Goal: Information Seeking & Learning: Learn about a topic

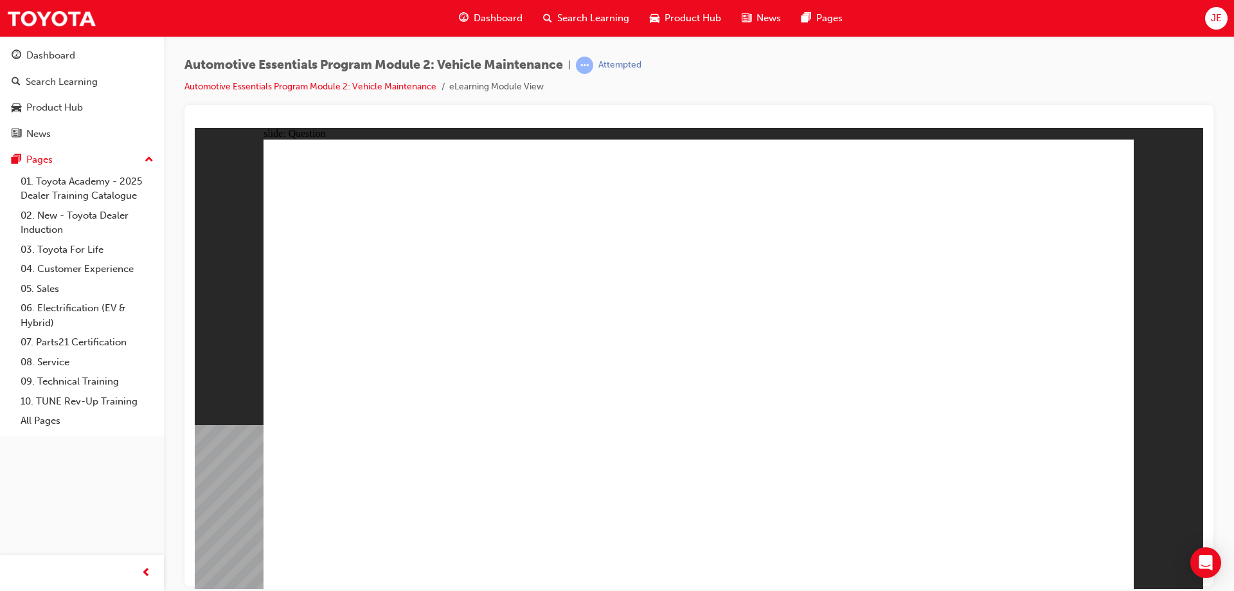
radio input "true"
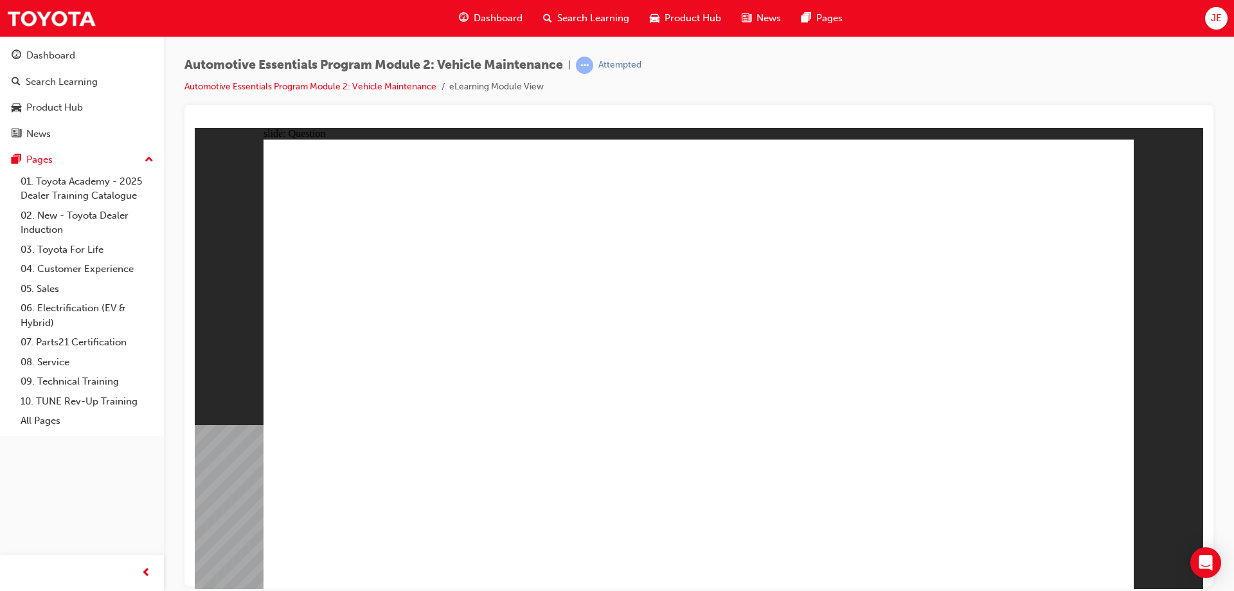
radio input "true"
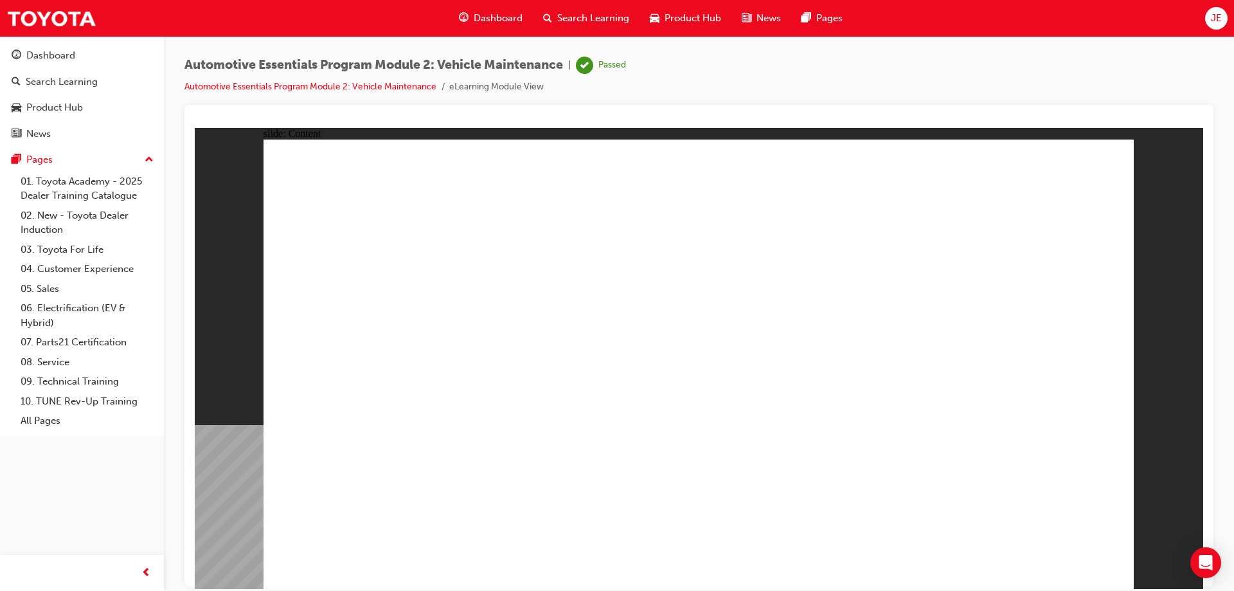
click at [401, 87] on link "Automotive Essentials Program Module 2: Vehicle Maintenance" at bounding box center [310, 86] width 252 height 11
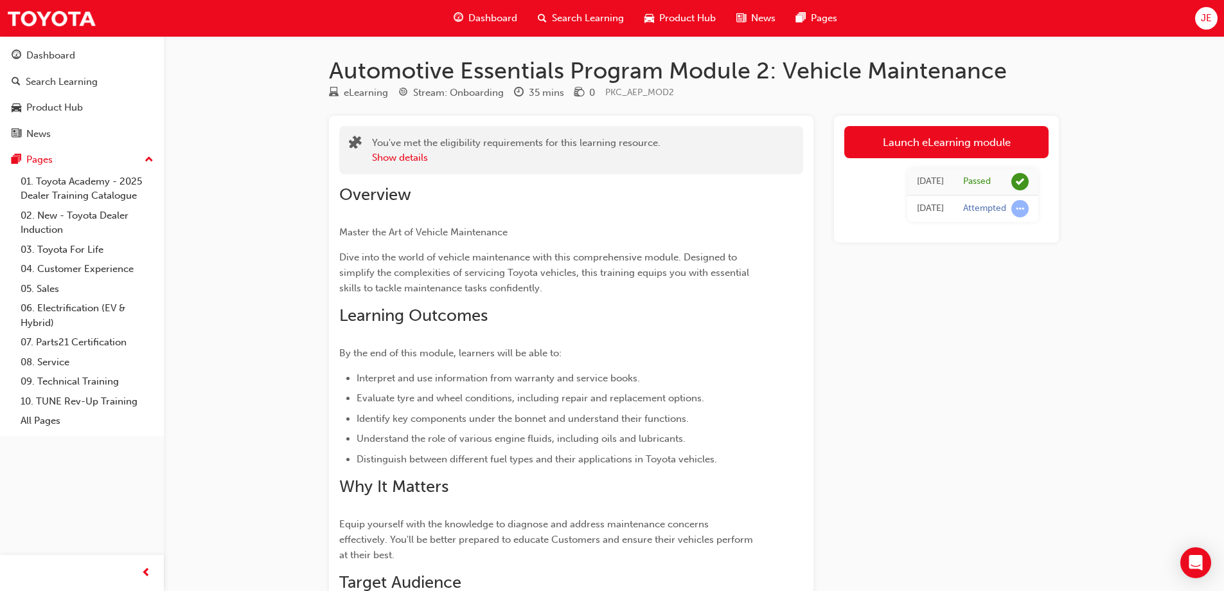
click at [488, 13] on span "Dashboard" at bounding box center [493, 18] width 49 height 15
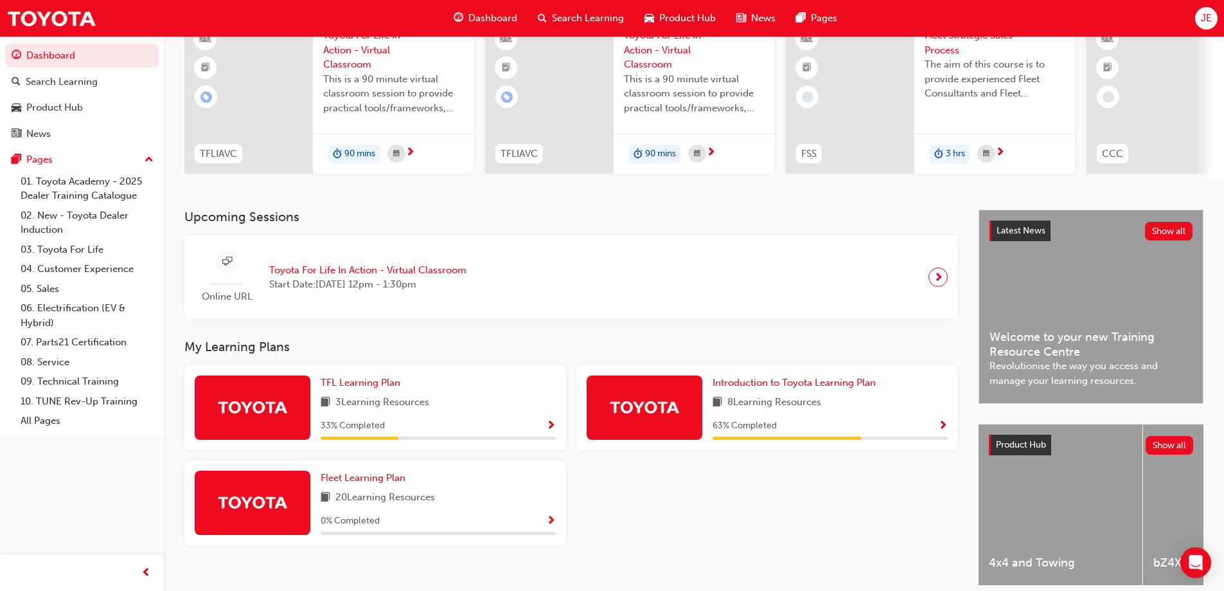
scroll to position [129, 0]
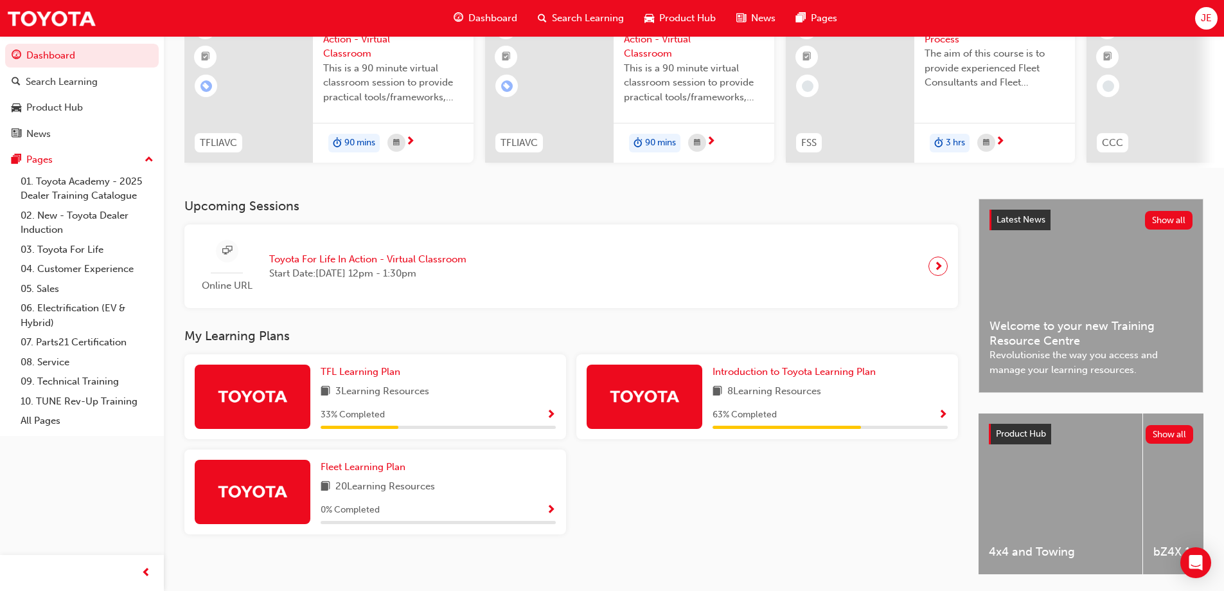
click at [945, 416] on span "Show Progress" at bounding box center [943, 415] width 10 height 12
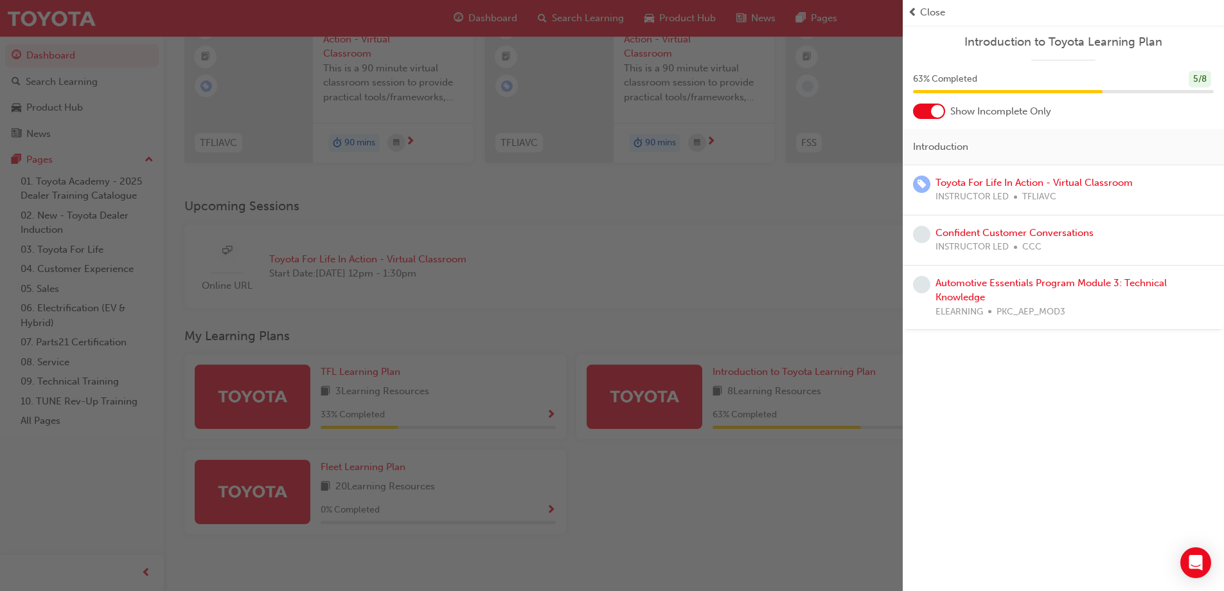
click at [936, 110] on div at bounding box center [937, 111] width 13 height 13
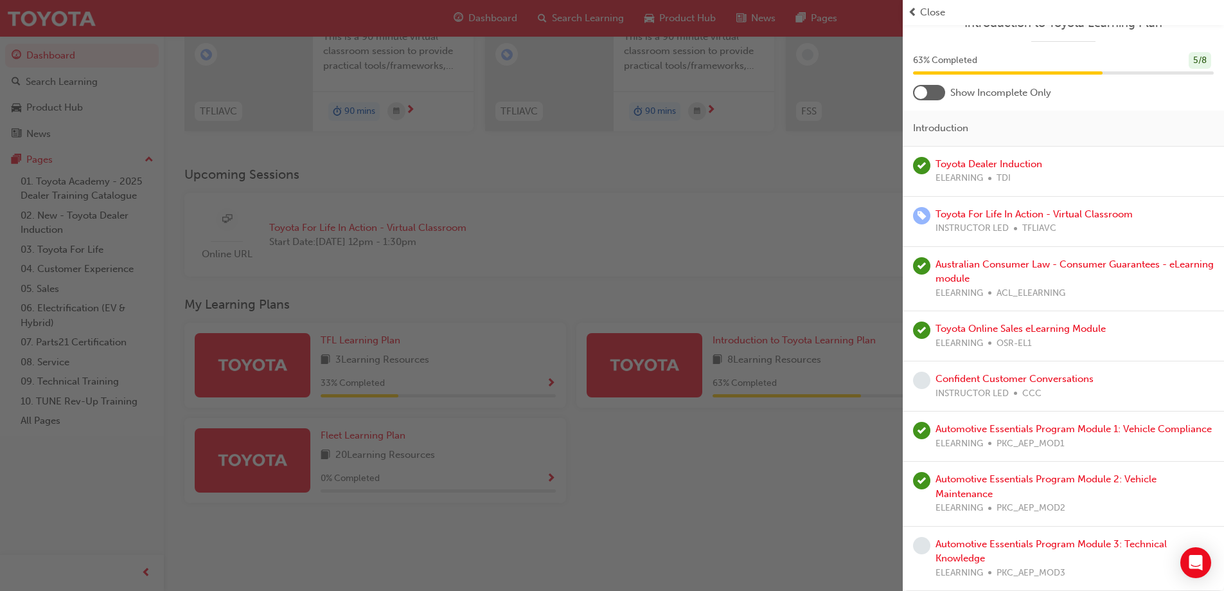
scroll to position [177, 0]
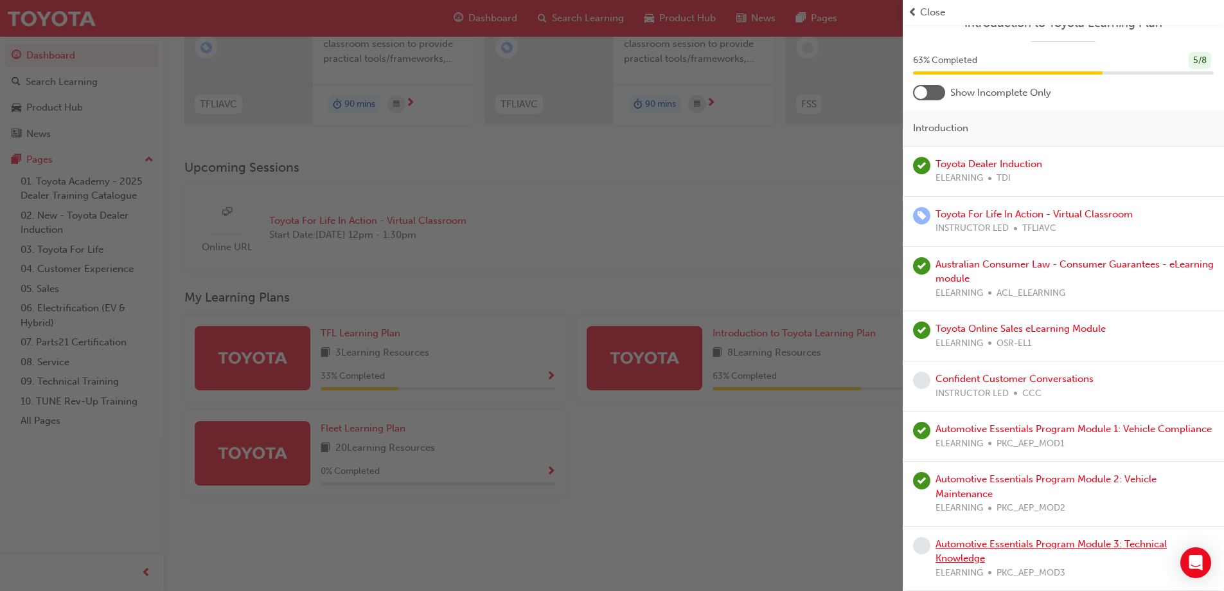
click at [1125, 539] on link "Automotive Essentials Program Module 3: Technical Knowledge" at bounding box center [1051, 551] width 231 height 26
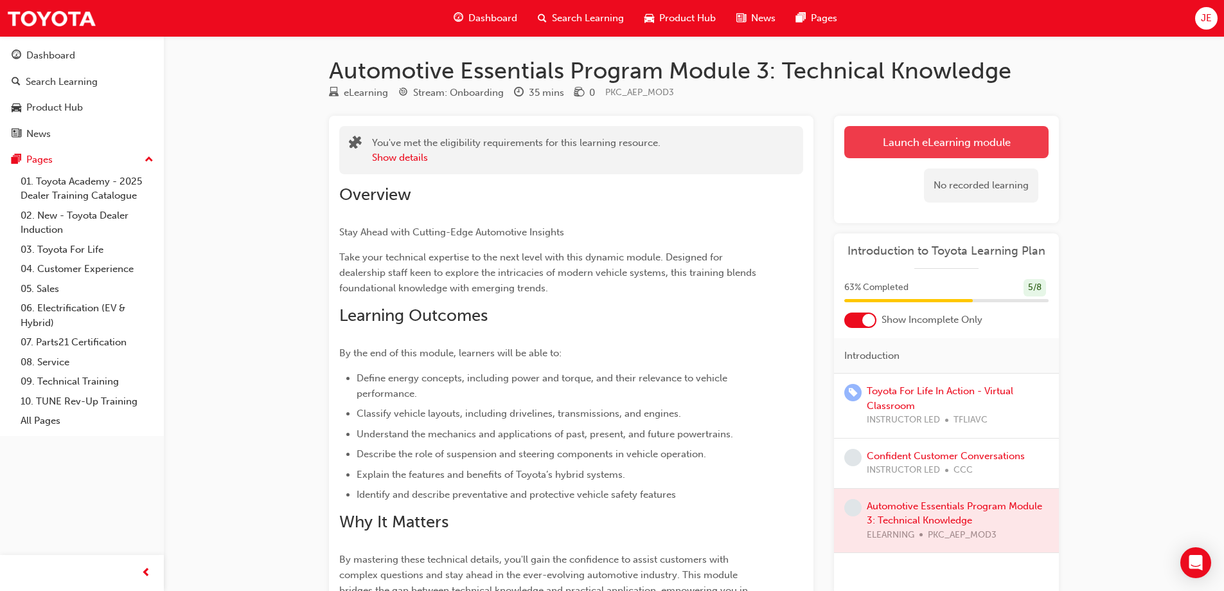
click at [990, 146] on link "Launch eLearning module" at bounding box center [946, 142] width 204 height 32
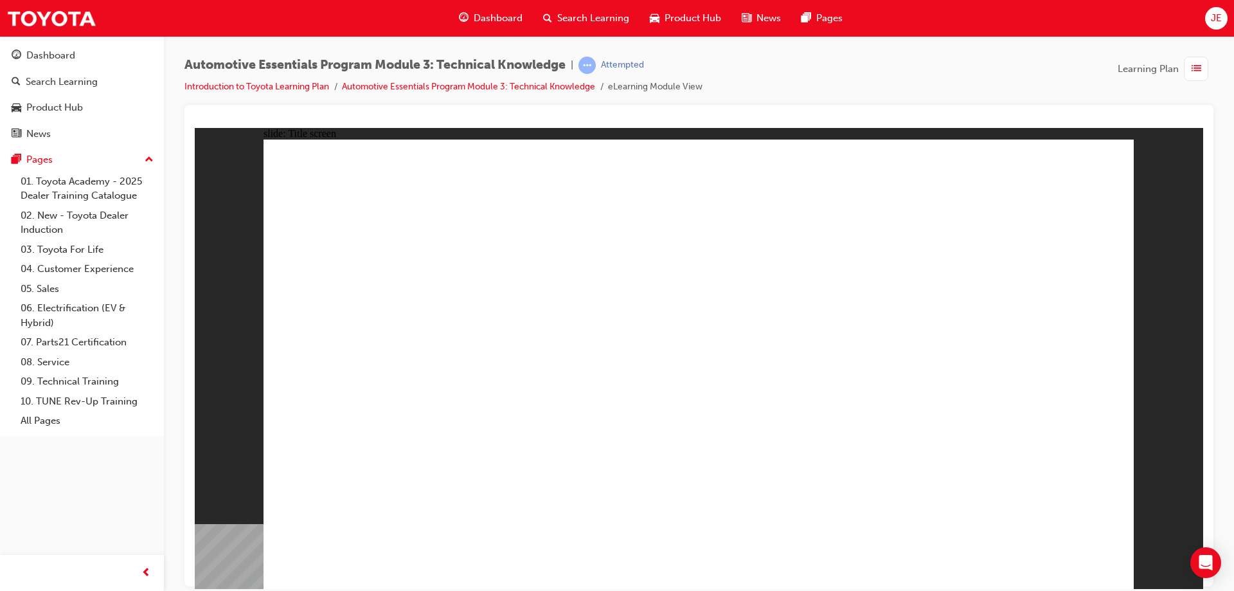
drag, startPoint x: 758, startPoint y: 180, endPoint x: 1062, endPoint y: 260, distance: 314.4
drag, startPoint x: 1064, startPoint y: 262, endPoint x: 902, endPoint y: 267, distance: 162.0
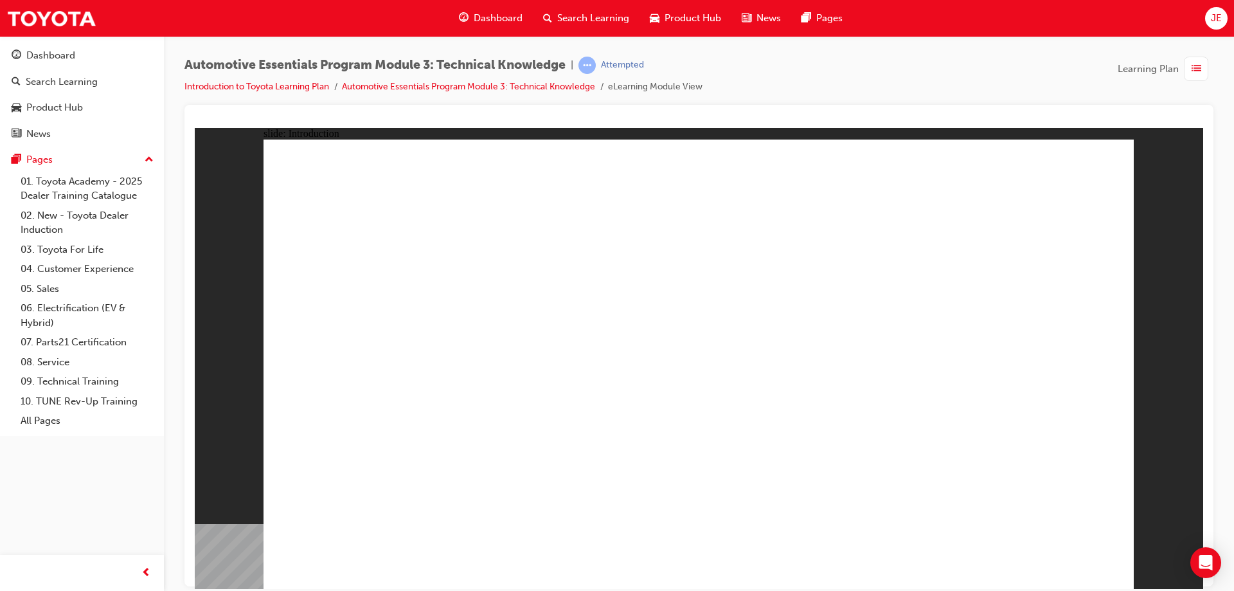
drag, startPoint x: 871, startPoint y: 307, endPoint x: 892, endPoint y: 306, distance: 21.2
drag, startPoint x: 825, startPoint y: 379, endPoint x: 836, endPoint y: 382, distance: 12.0
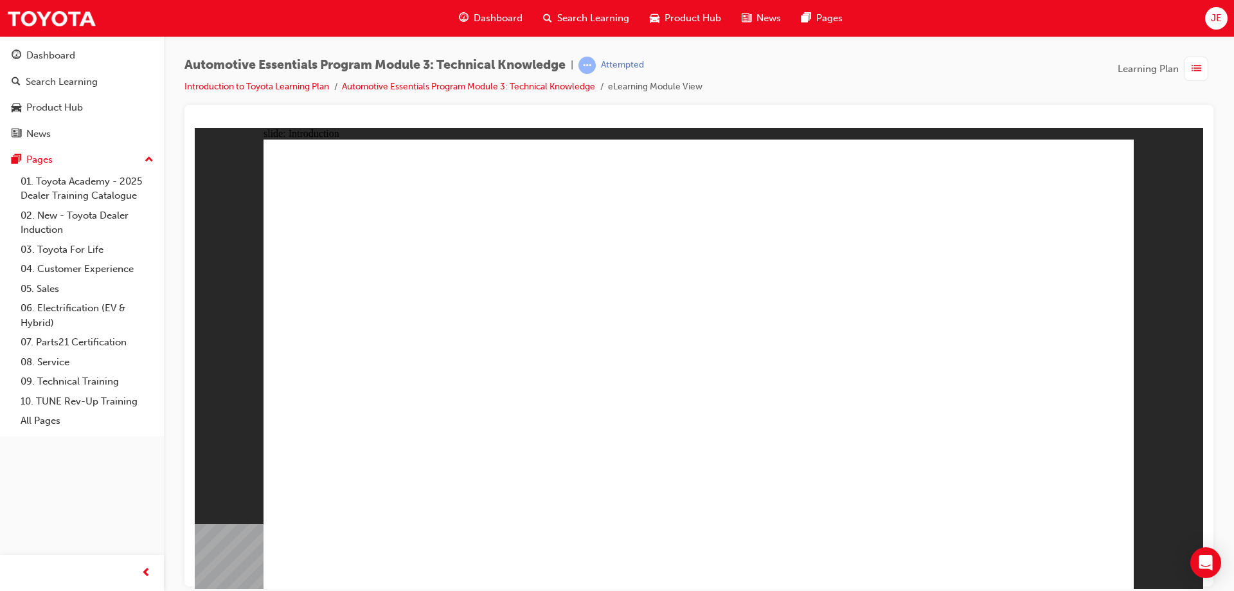
drag, startPoint x: 941, startPoint y: 413, endPoint x: 915, endPoint y: 417, distance: 26.7
drag, startPoint x: 658, startPoint y: 386, endPoint x: 543, endPoint y: 410, distance: 117.5
